Goal: Information Seeking & Learning: Learn about a topic

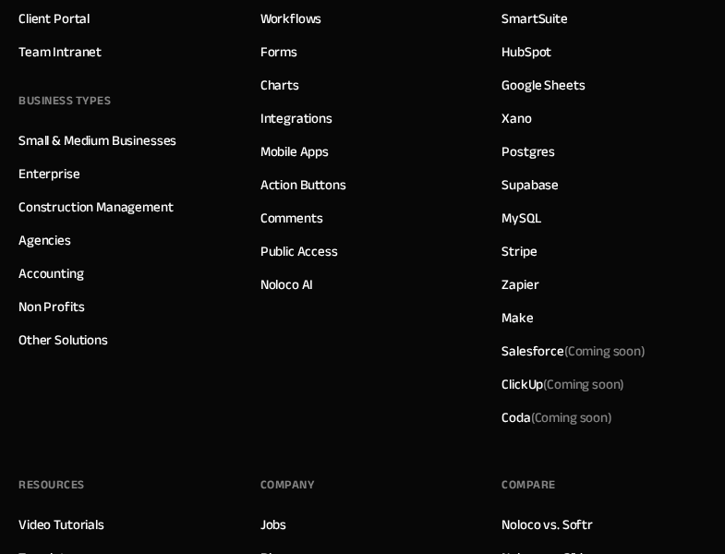
scroll to position [10084, 0]
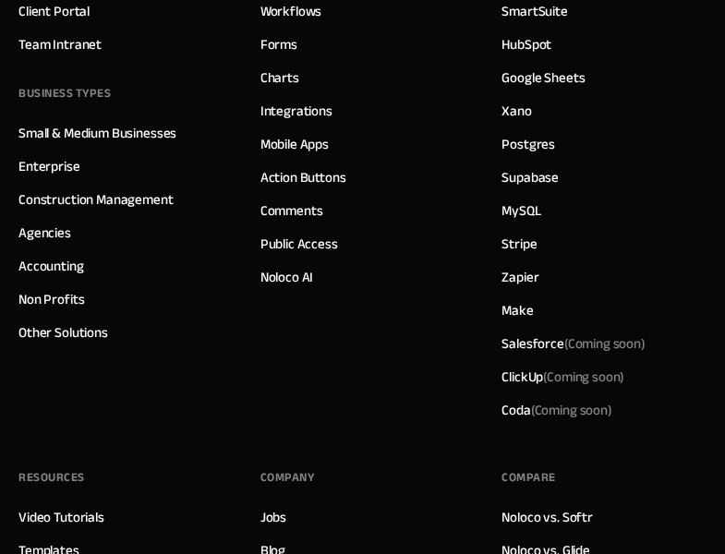
scroll to position [10084, 0]
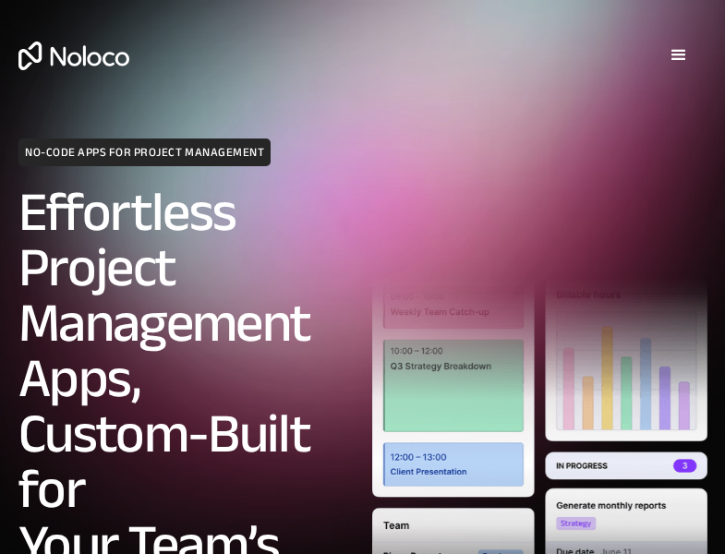
scroll to position [8196, 0]
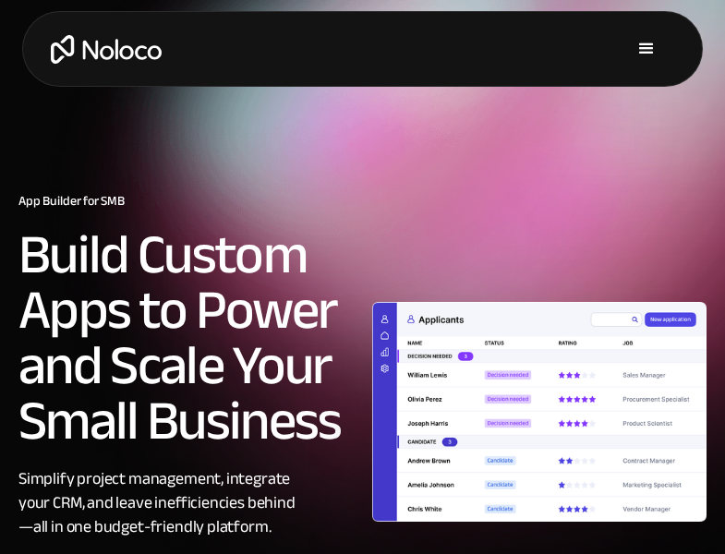
scroll to position [9726, 0]
